Goal: Check status: Check status

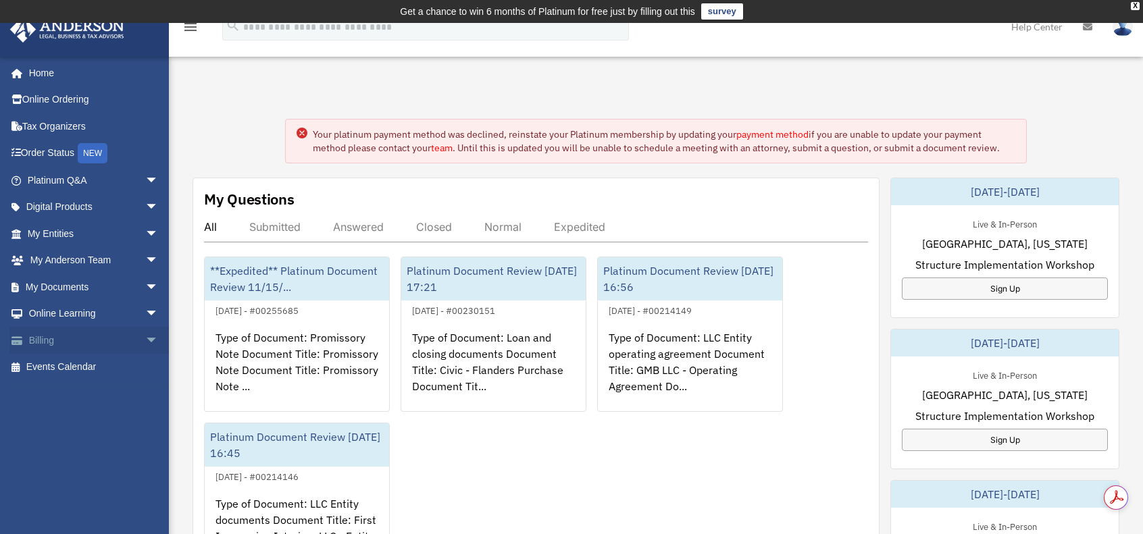
click at [145, 338] on span "arrow_drop_down" at bounding box center [158, 341] width 27 height 28
click at [110, 368] on link "$ Open Invoices" at bounding box center [99, 368] width 160 height 28
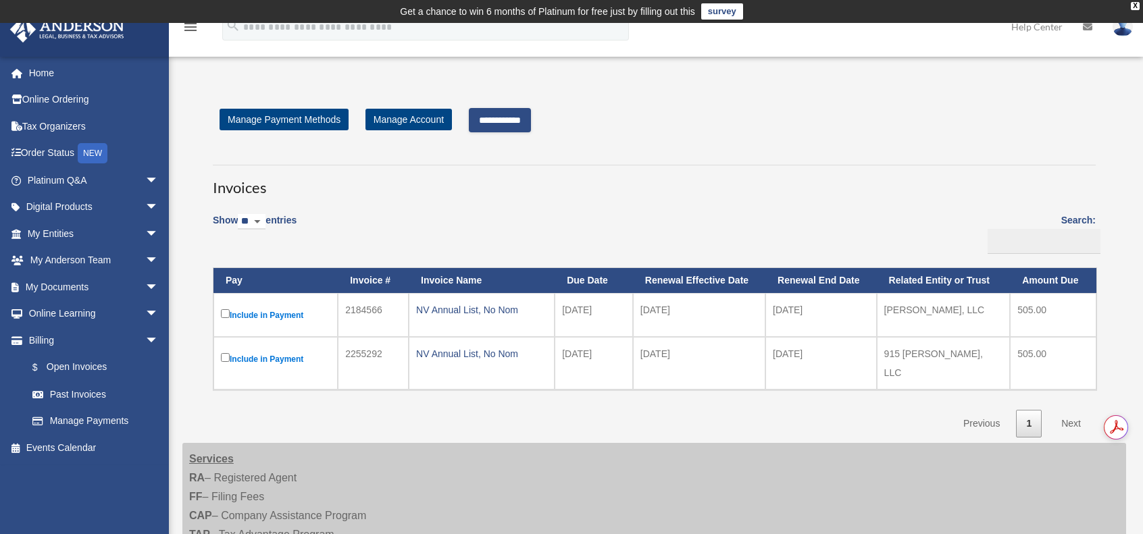
click at [520, 120] on input "**********" at bounding box center [500, 120] width 62 height 24
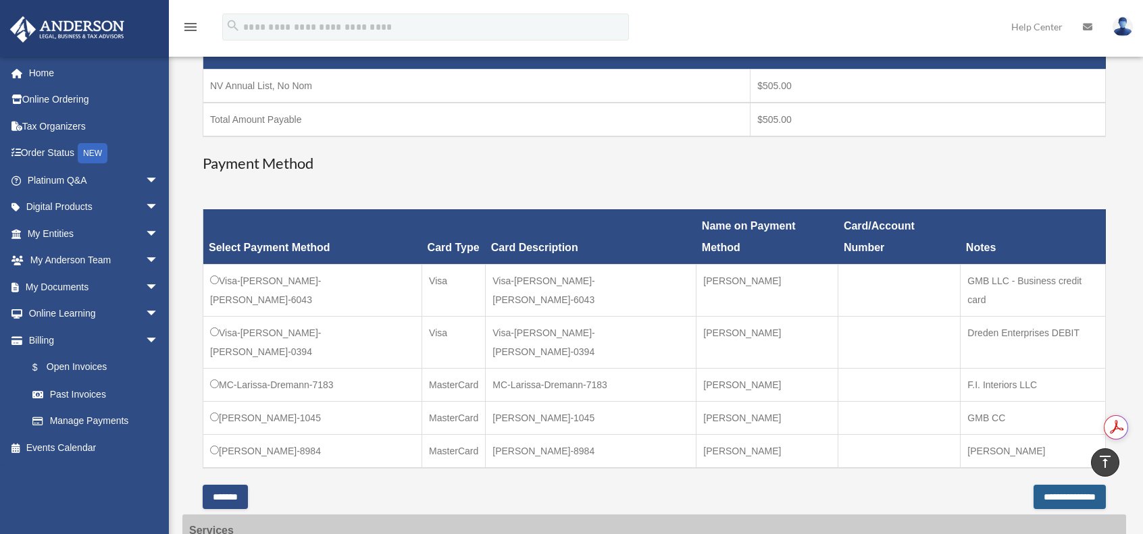
click at [1052, 485] on input "**********" at bounding box center [1070, 497] width 72 height 24
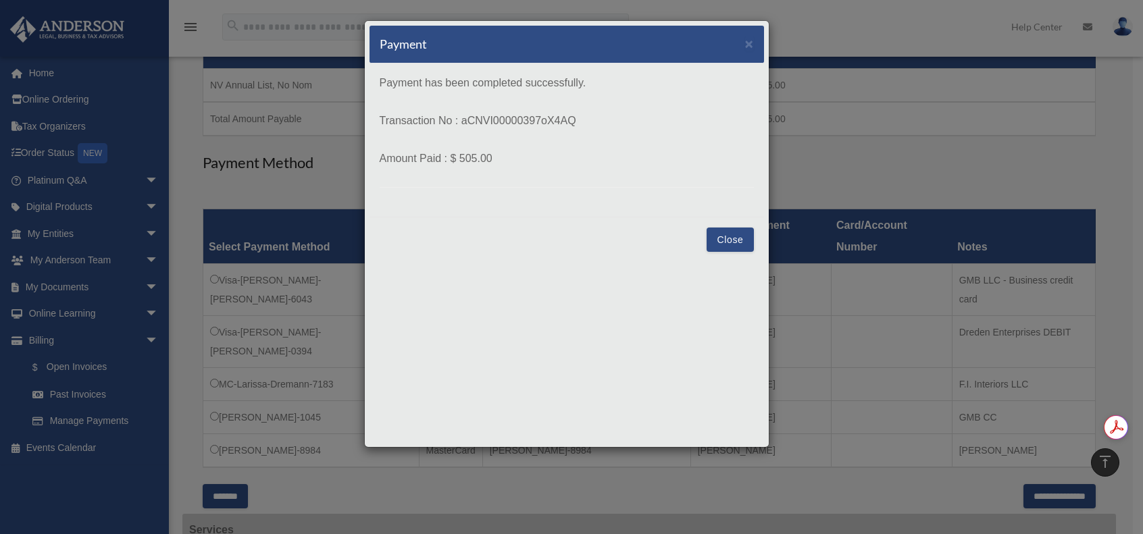
click at [735, 233] on button "Close" at bounding box center [730, 240] width 47 height 24
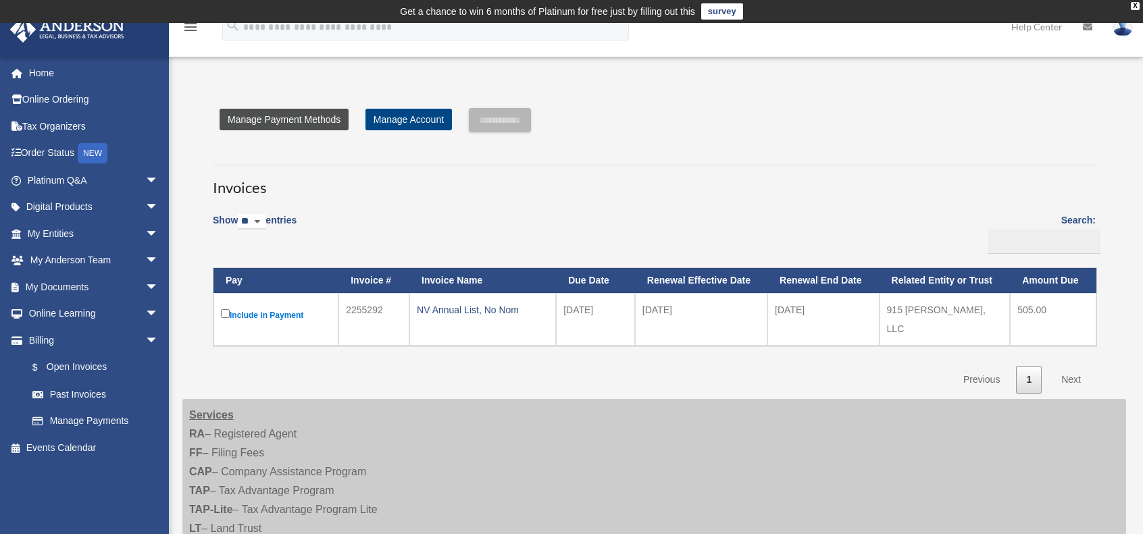
click at [317, 116] on link "Manage Payment Methods" at bounding box center [284, 120] width 129 height 22
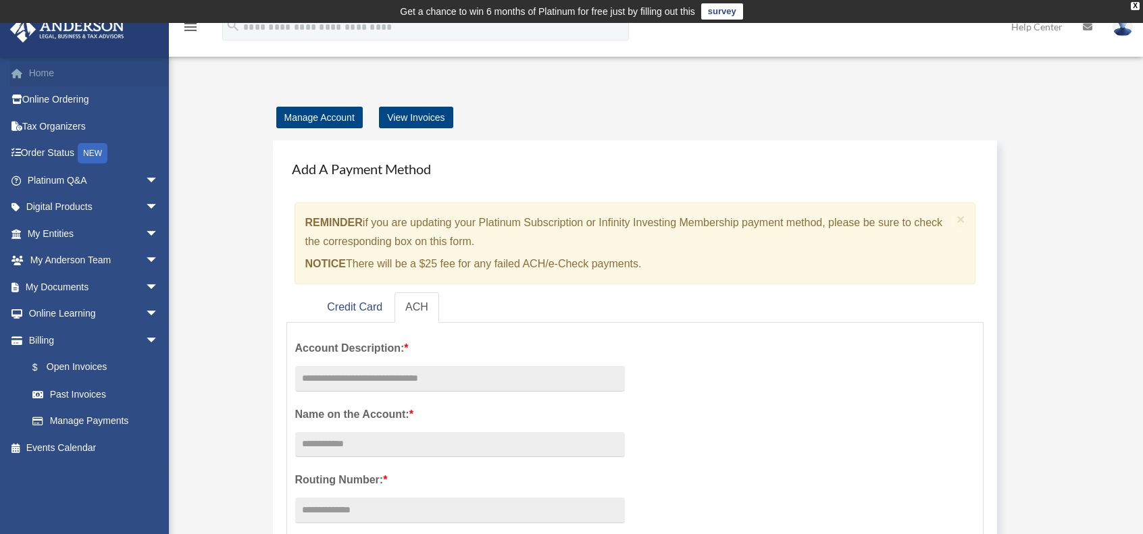
click at [43, 64] on link "Home" at bounding box center [94, 72] width 170 height 27
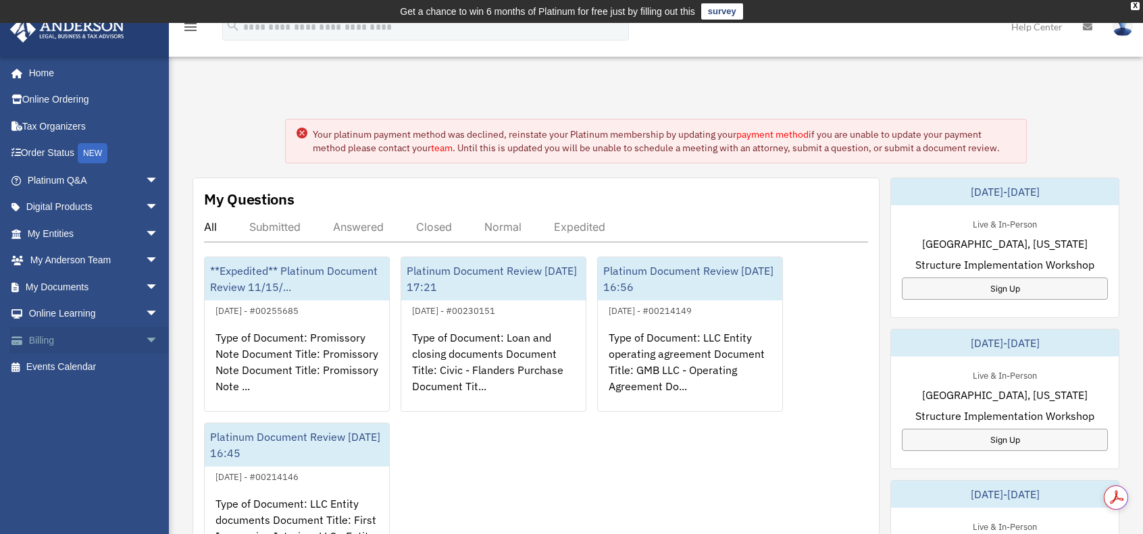
click at [146, 340] on span "arrow_drop_down" at bounding box center [158, 341] width 27 height 28
click at [103, 365] on link "$ Open Invoices" at bounding box center [99, 368] width 160 height 28
click at [84, 367] on link "$ Open Invoices" at bounding box center [99, 368] width 160 height 28
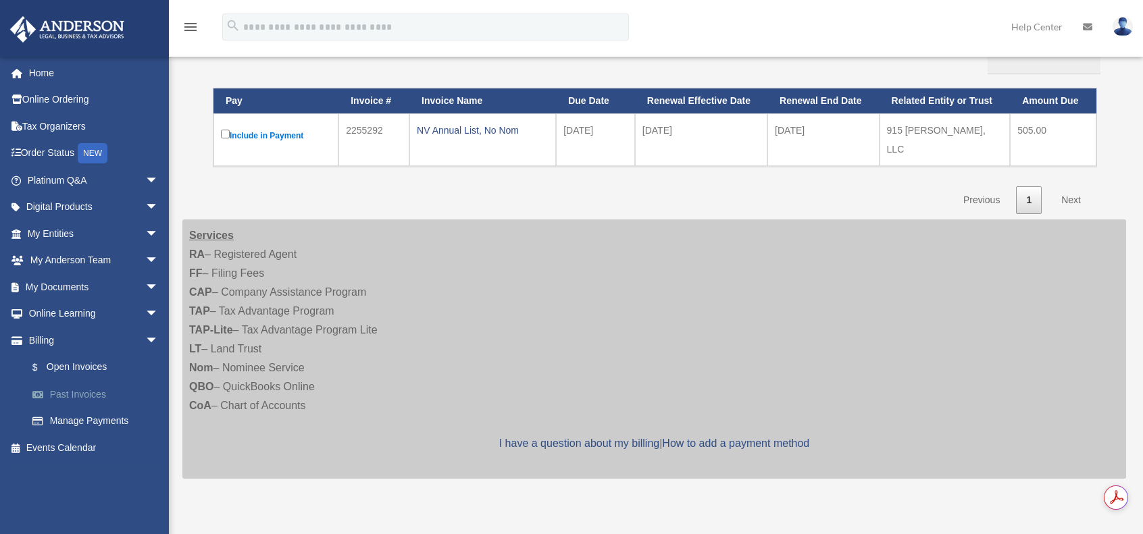
click at [68, 396] on link "Past Invoices" at bounding box center [99, 394] width 160 height 27
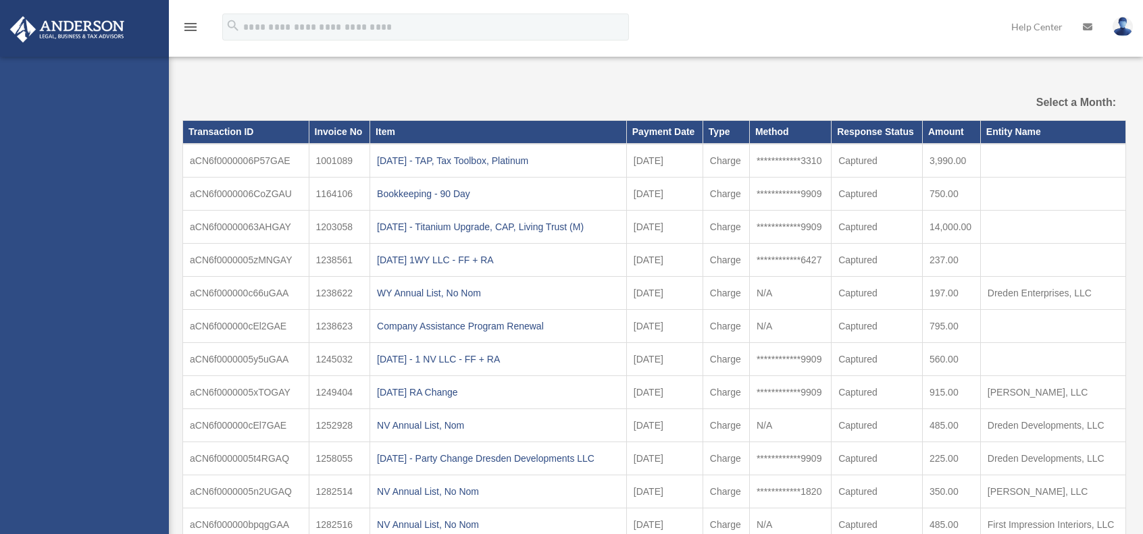
select select
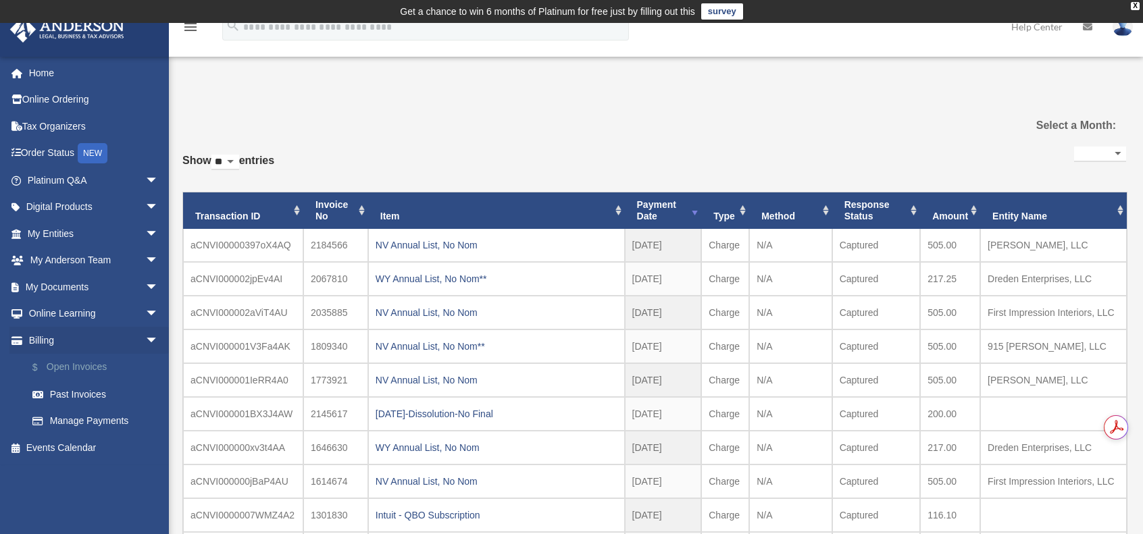
click at [72, 368] on link "$ Open Invoices" at bounding box center [99, 368] width 160 height 28
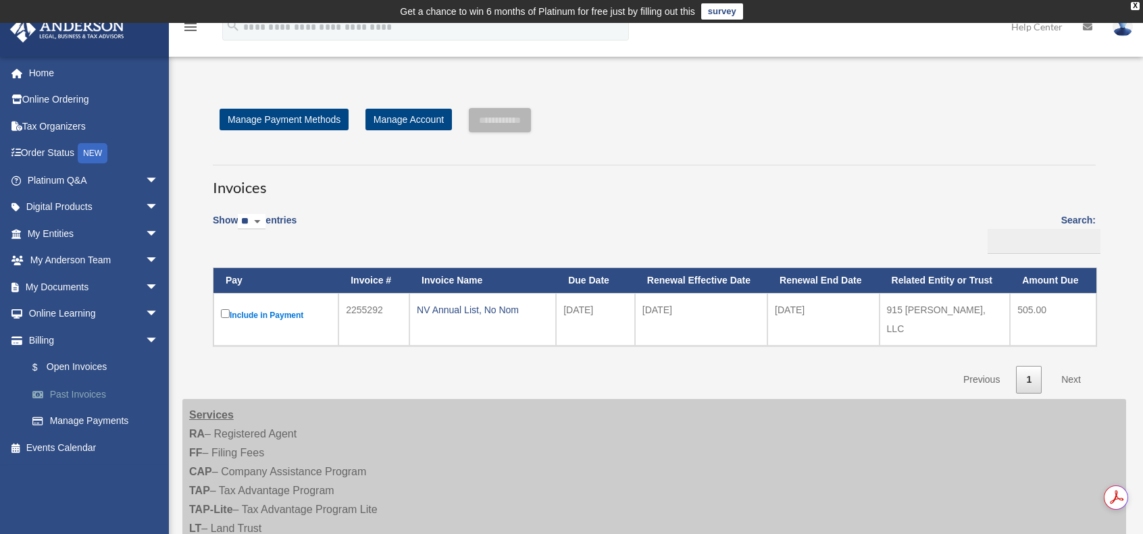
click at [62, 390] on link "Past Invoices" at bounding box center [99, 394] width 160 height 27
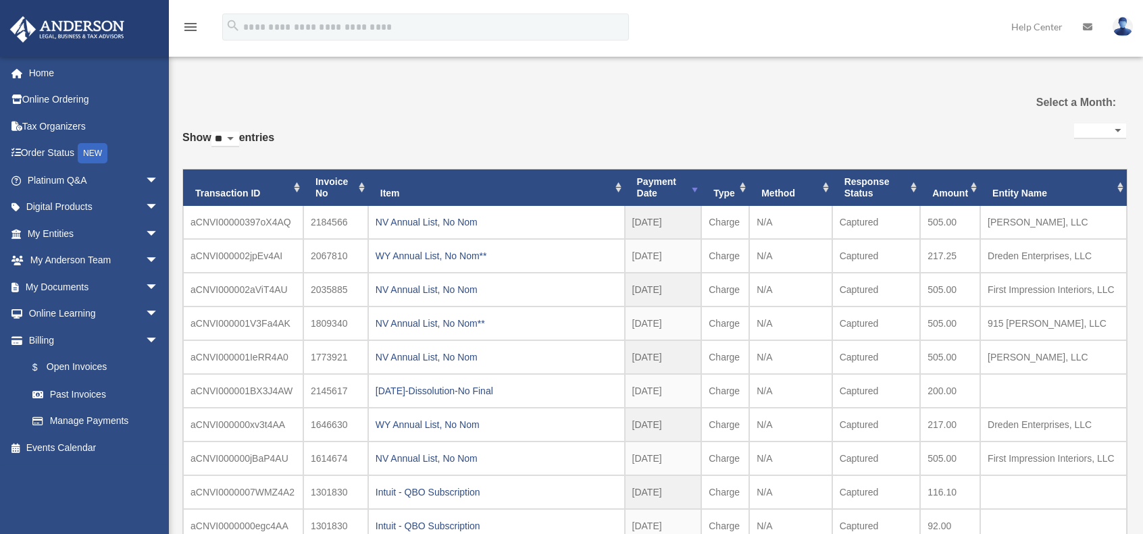
select select
